Goal: Task Accomplishment & Management: Manage account settings

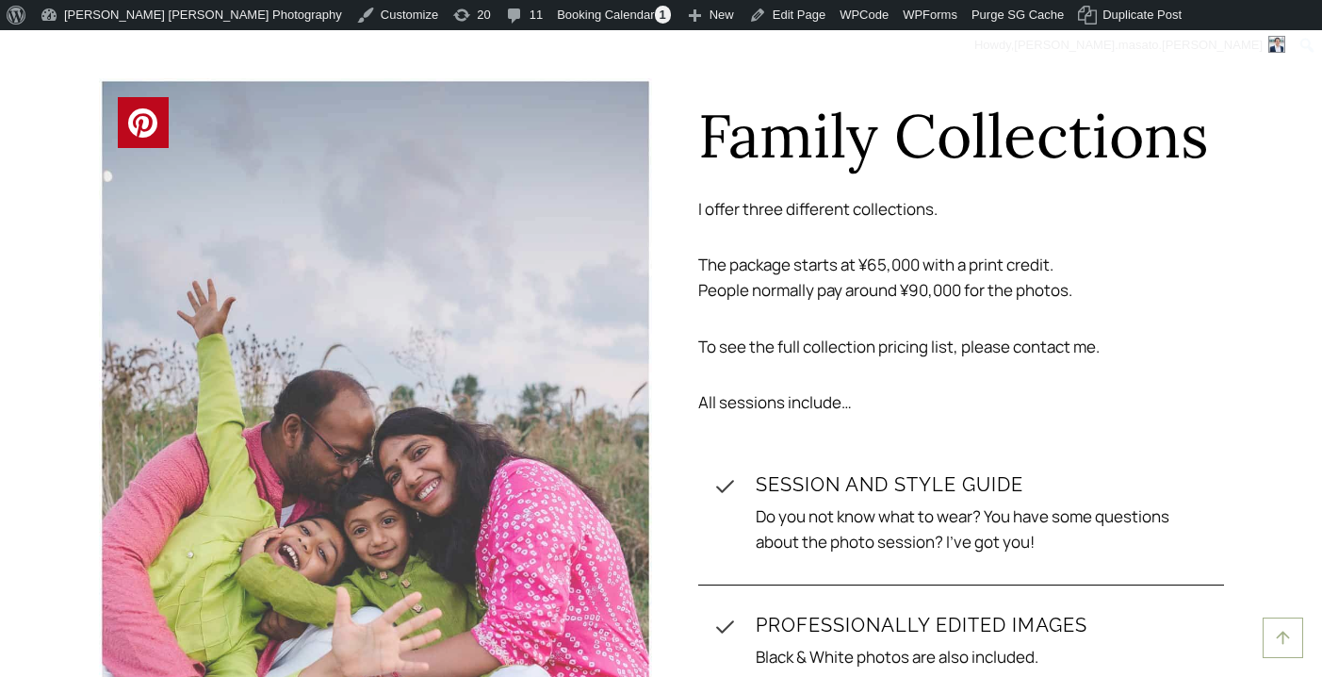
scroll to position [5920, 0]
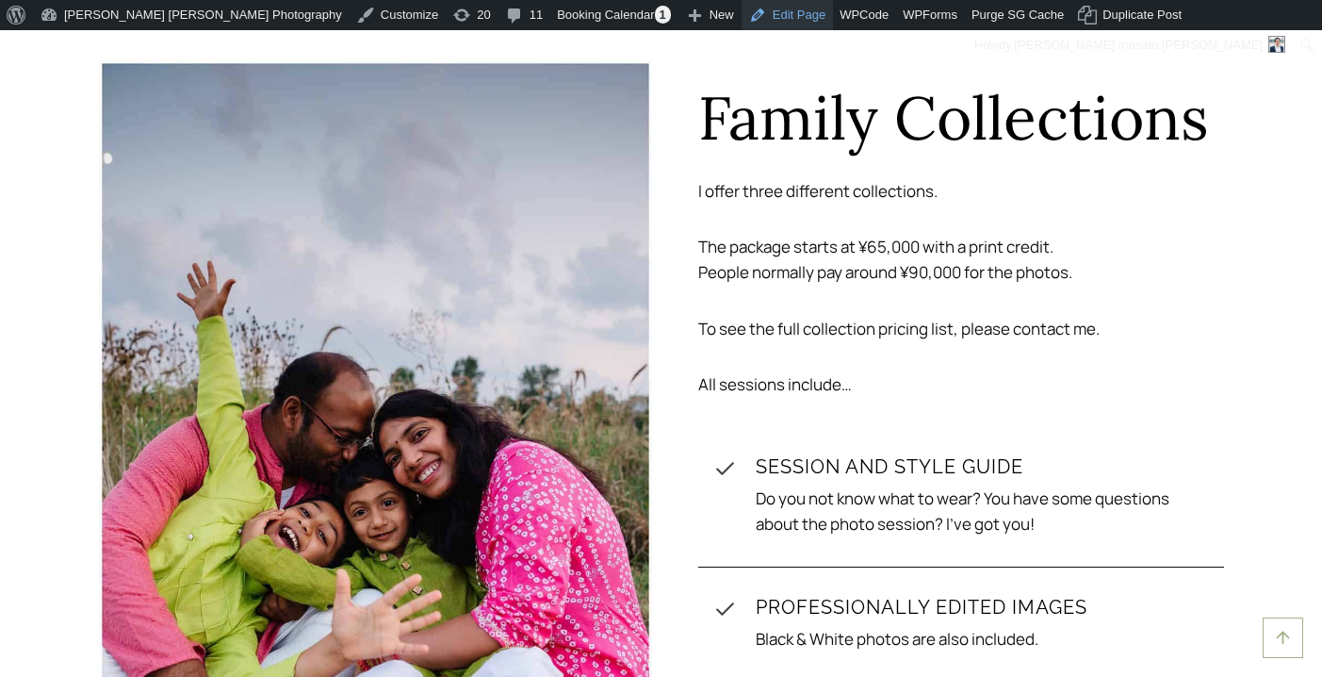
click at [742, 18] on link "Edit Page" at bounding box center [787, 15] width 91 height 30
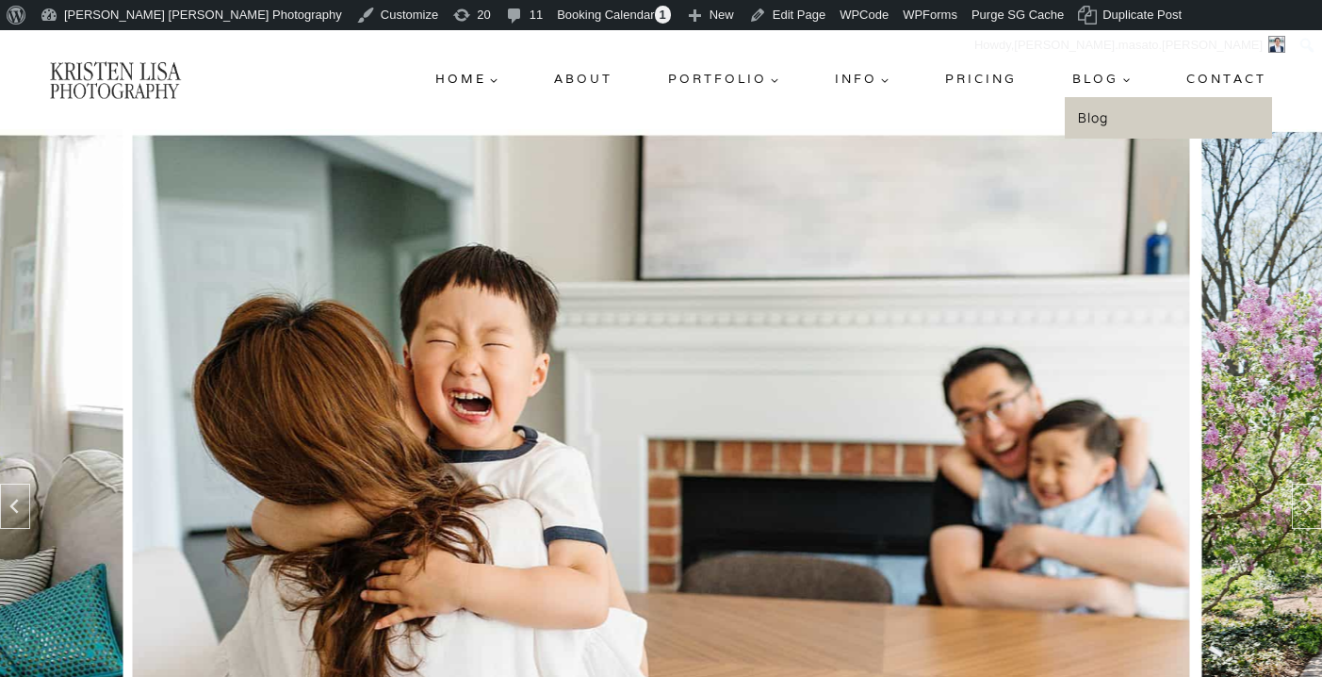
click at [1102, 112] on link "Blog" at bounding box center [1168, 118] width 207 height 42
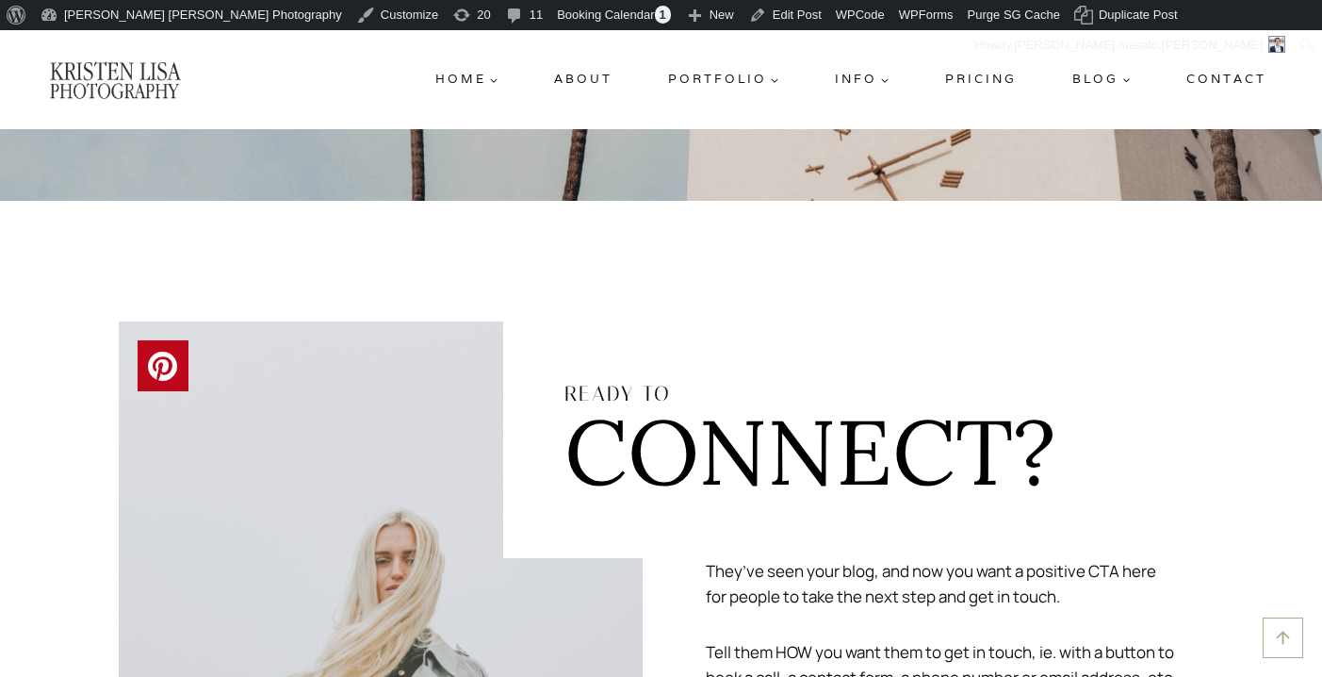
scroll to position [11548, 0]
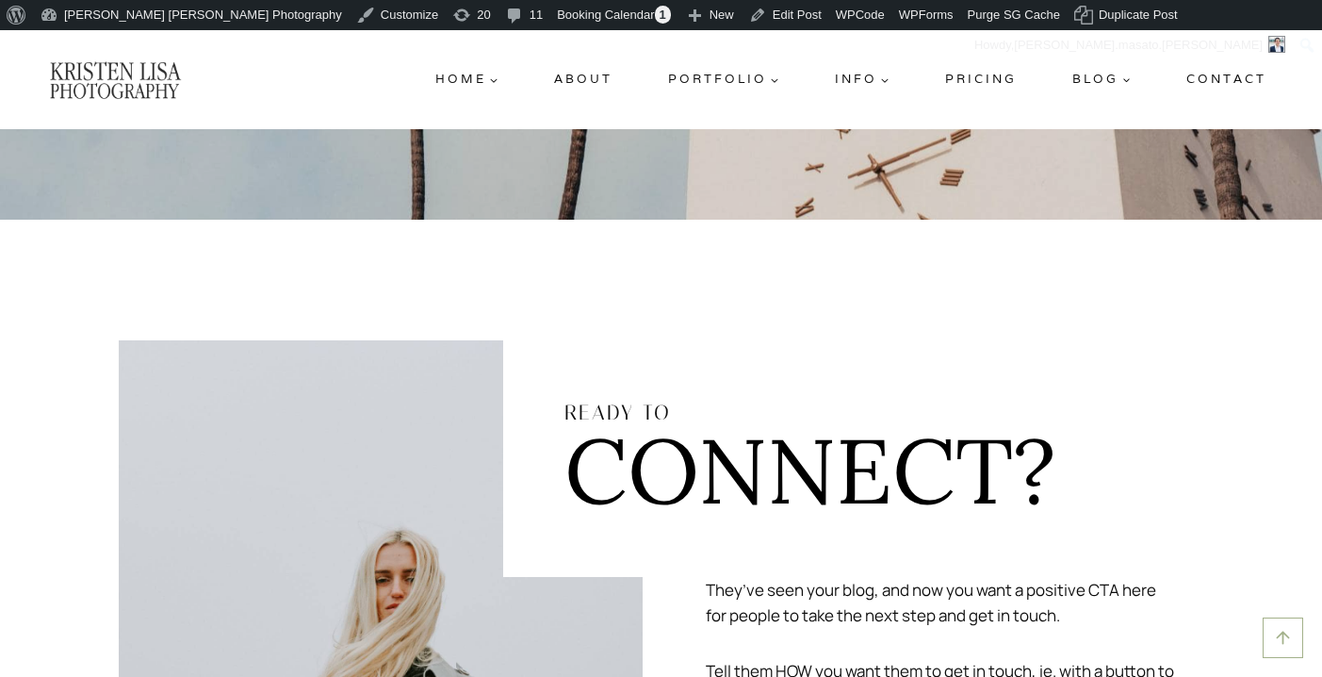
click at [742, 17] on link "Edit Post" at bounding box center [786, 15] width 88 height 30
